Goal: Information Seeking & Learning: Learn about a topic

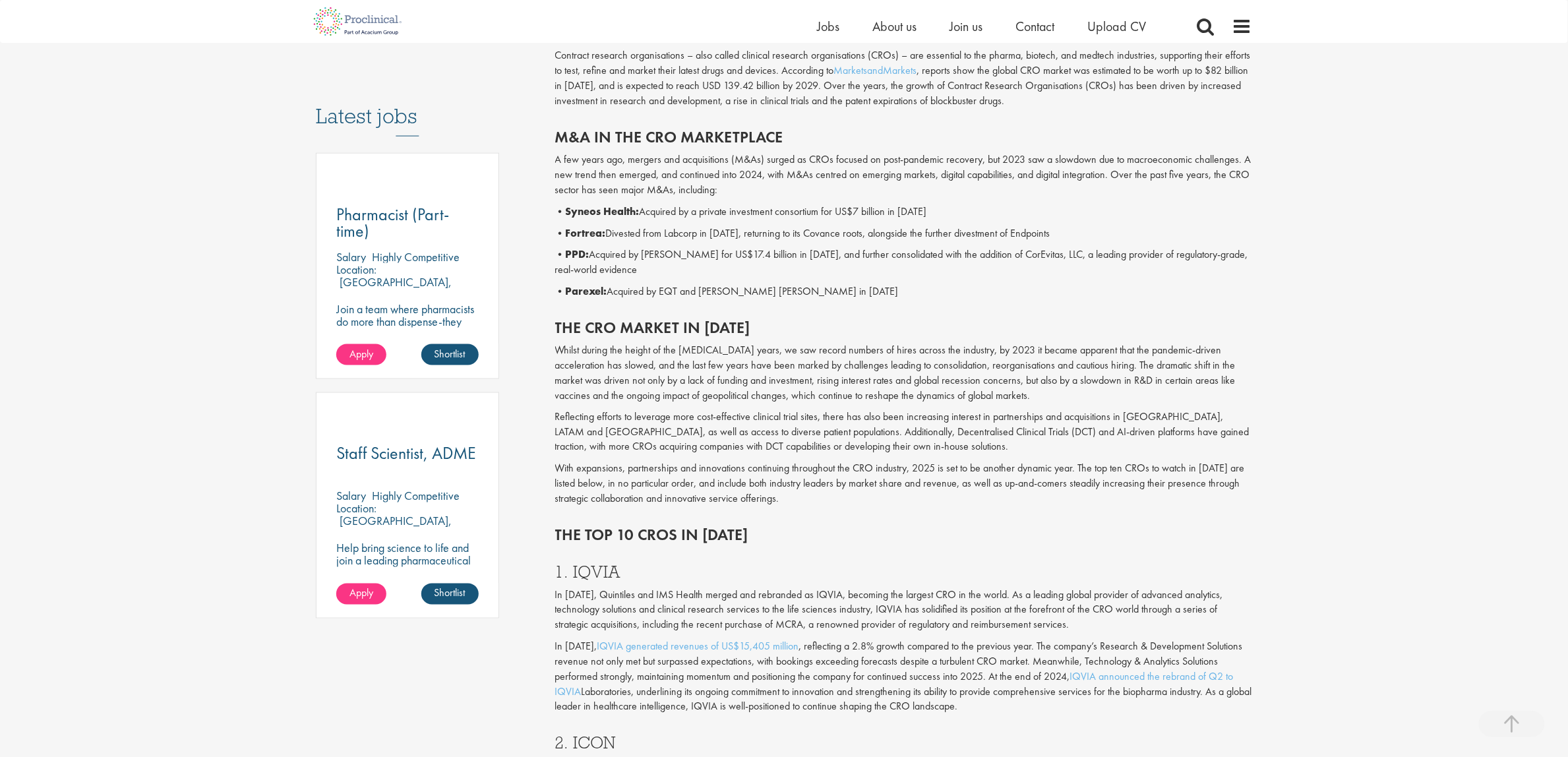
scroll to position [574, 0]
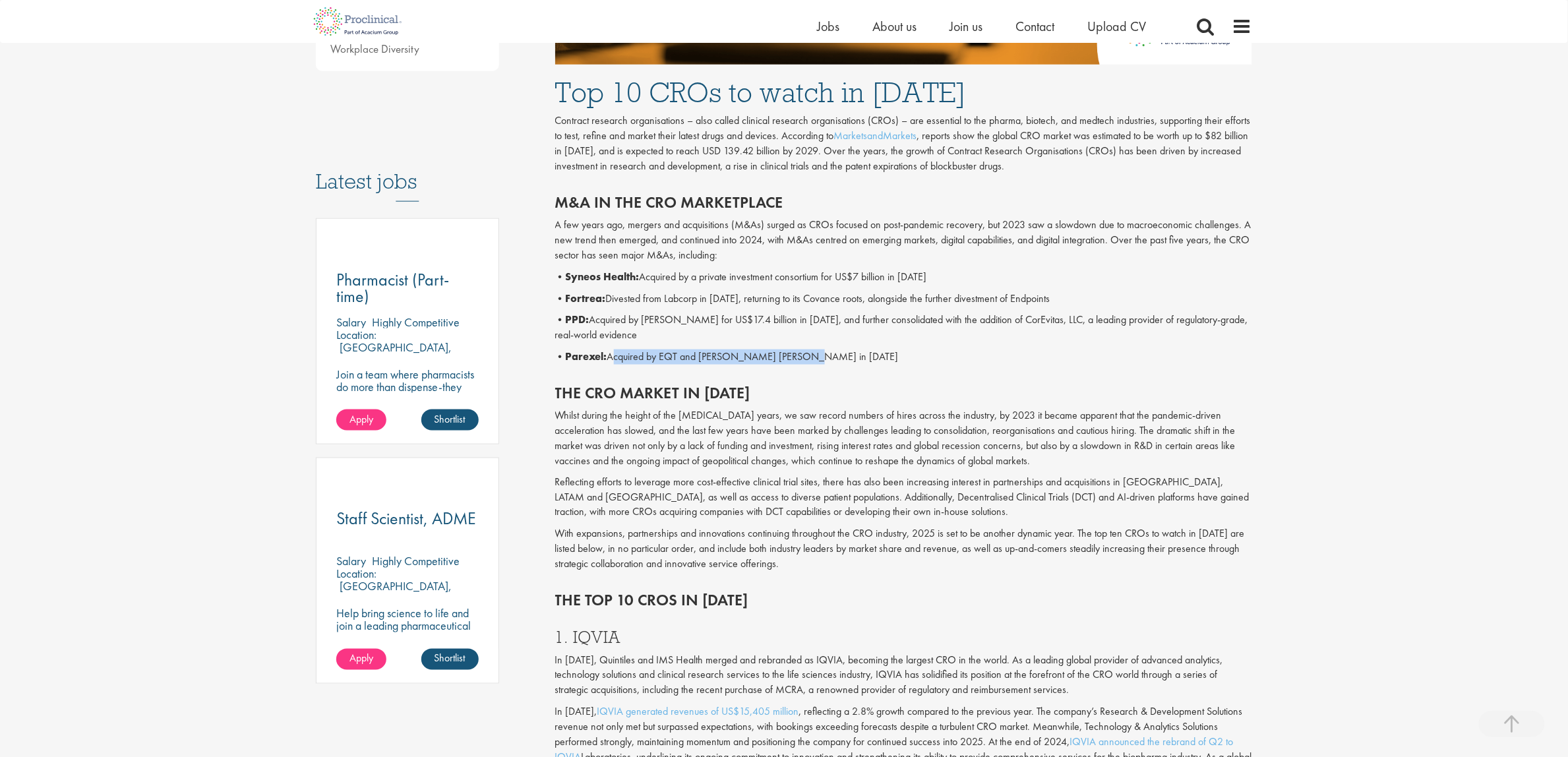
drag, startPoint x: 801, startPoint y: 355, endPoint x: 611, endPoint y: 356, distance: 190.0
click at [611, 356] on p "• Parexel: Acquired by EQT and [PERSON_NAME] [PERSON_NAME] in [DATE]" at bounding box center [904, 357] width 697 height 15
drag, startPoint x: 643, startPoint y: 319, endPoint x: 764, endPoint y: 324, distance: 121.1
click at [764, 324] on p "• PPD: Acquired by [PERSON_NAME] for US$17.4 billion in [DATE], and further con…" at bounding box center [904, 328] width 697 height 30
click at [785, 343] on div "M&A in the CRO marketplace A few years ago, mergers and acquisitions (M&As) sur…" at bounding box center [904, 276] width 717 height 191
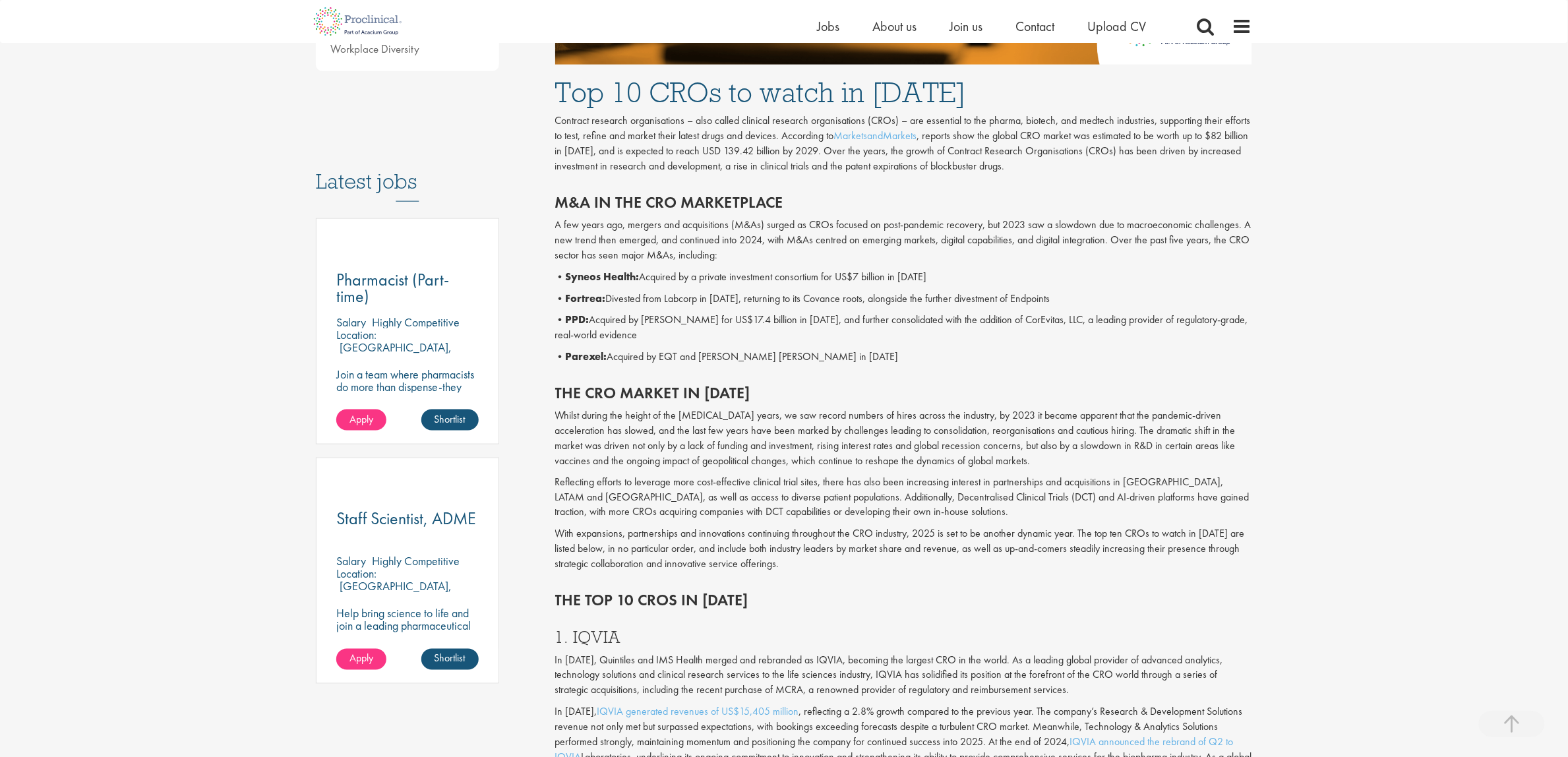
click at [809, 320] on p "• PPD: Acquired by [PERSON_NAME] for US$17.4 billion in [DATE], and further con…" at bounding box center [904, 328] width 697 height 30
drag, startPoint x: 764, startPoint y: 297, endPoint x: 856, endPoint y: 308, distance: 92.7
click at [856, 308] on div "M&A in the CRO marketplace A few years ago, mergers and acquisitions (M&As) sur…" at bounding box center [904, 276] width 717 height 191
click at [890, 411] on p "Whilst during the height of the [MEDICAL_DATA] years, we saw record numbers of …" at bounding box center [904, 438] width 697 height 60
click at [687, 302] on p "• Fortrea: Divested from Labcorp in [DATE], returning to its Covance roots, alo…" at bounding box center [904, 299] width 697 height 15
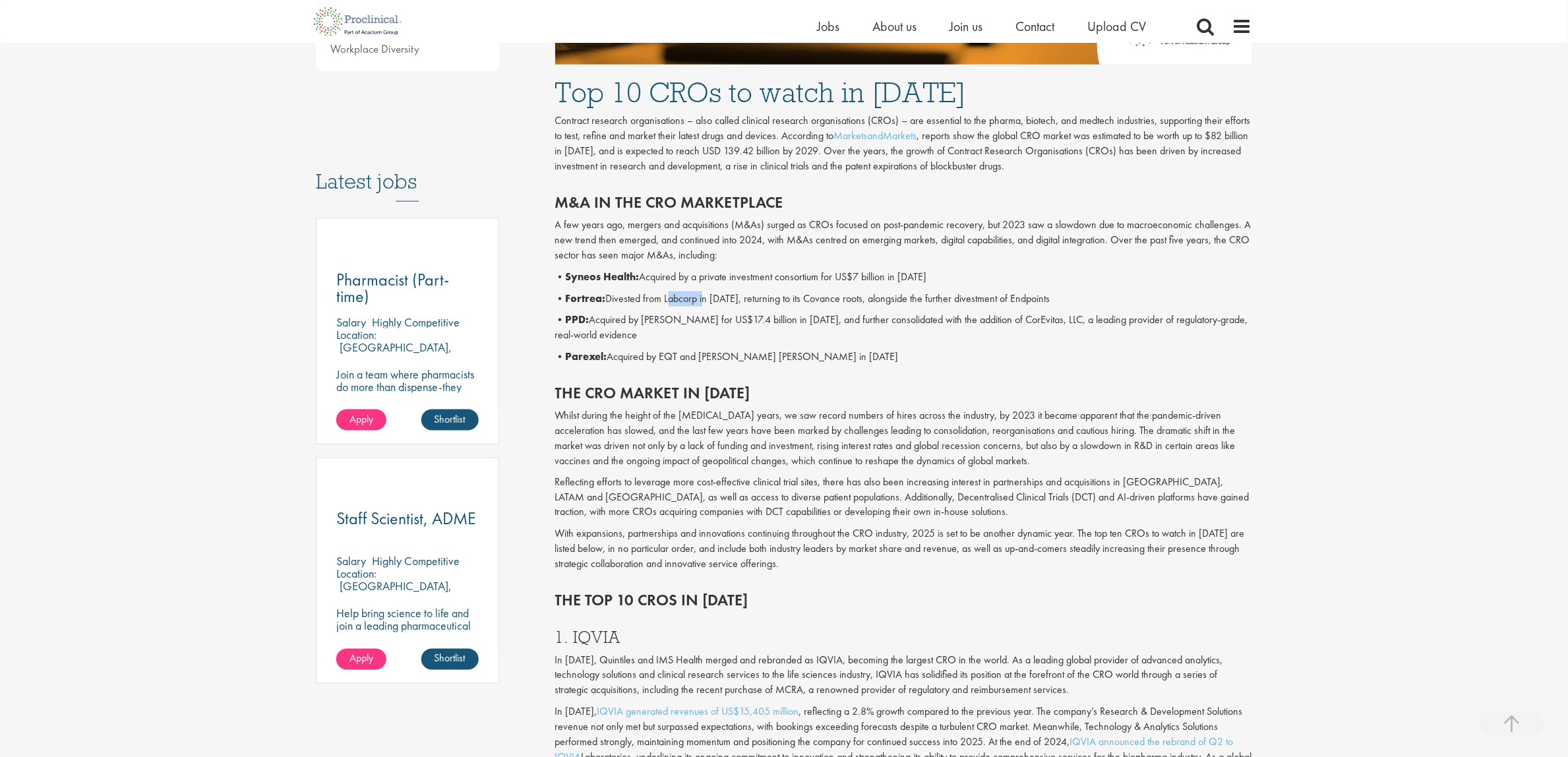
click at [687, 302] on p "• Fortrea: Divested from Labcorp in [DATE], returning to its Covance roots, alo…" at bounding box center [904, 299] width 697 height 15
